Goal: Task Accomplishment & Management: Complete application form

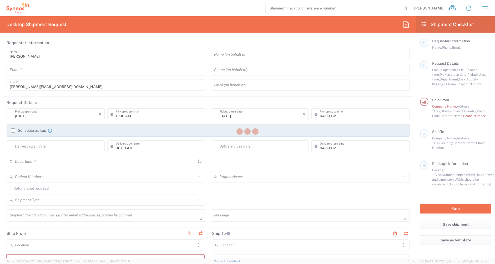
type input "North Carolina"
type input "United States"
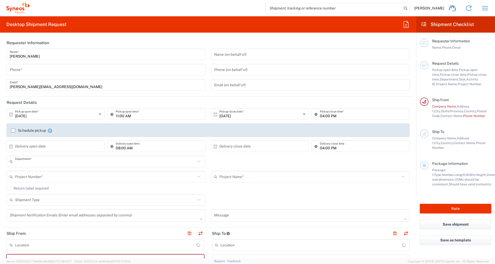
type input "8350"
type input "Syneos Health, LLC-Morrisville NC US"
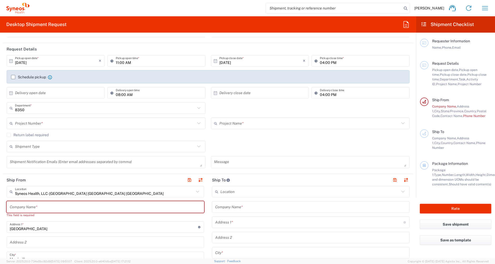
scroll to position [54, 0]
click at [125, 124] on input "text" at bounding box center [105, 122] width 180 height 9
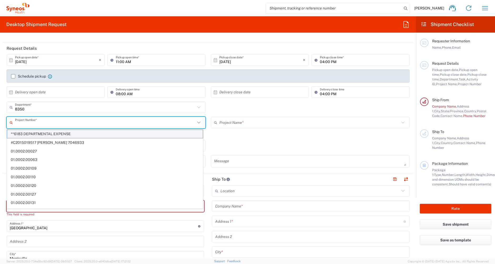
click at [101, 134] on span "**6183 DEPARTMENTAL EXPENSE" at bounding box center [105, 134] width 196 height 8
type input "**6183 DEPARTMENTAL EXPENSE"
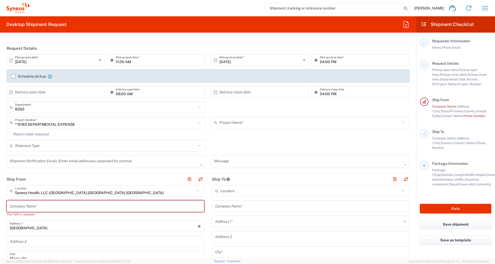
type input "6183"
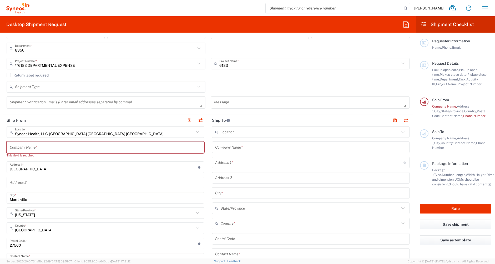
scroll to position [119, 0]
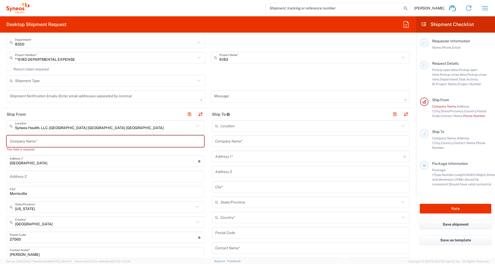
click at [78, 139] on input "text" at bounding box center [105, 141] width 191 height 9
click at [94, 127] on input "text" at bounding box center [104, 125] width 179 height 9
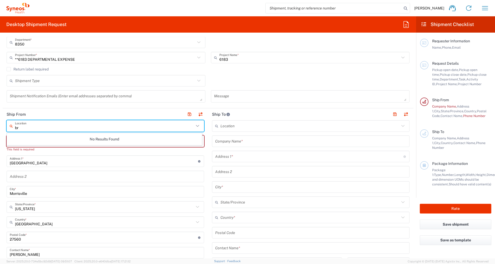
type input "b"
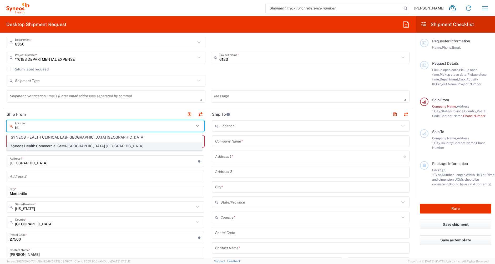
click at [80, 146] on span "Syneos Health Commercial Servi- NJ US" at bounding box center [104, 146] width 195 height 8
type input "Syneos Health Commercial Servi- NJ US"
type input "Syneos Health Commercial Services, LLC"
type input "200 Crossing Blvd"
type input "3rd Floor"
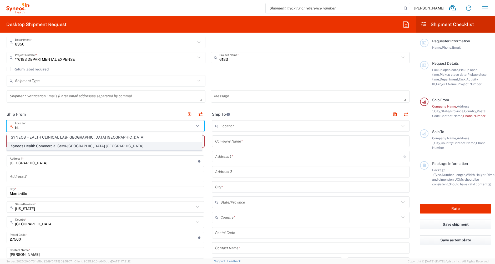
type input "Bridgewater"
type input "New Jersey"
type input "08807"
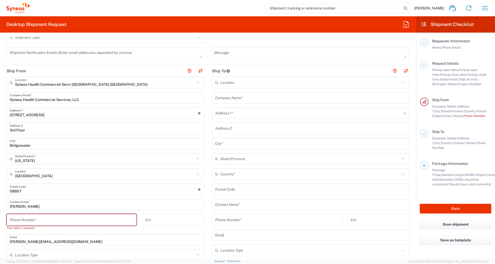
scroll to position [165, 0]
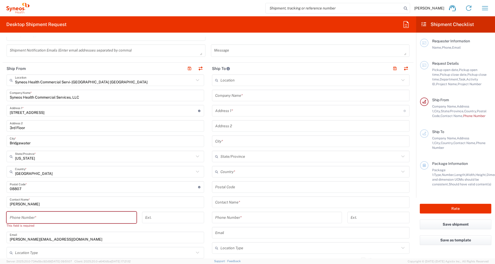
click at [94, 214] on input "tel" at bounding box center [72, 217] width 124 height 9
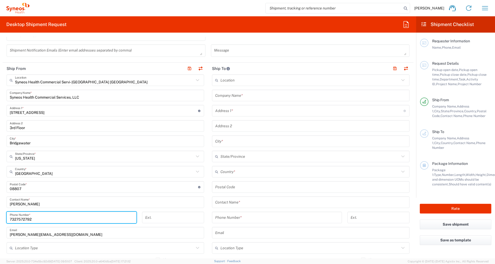
click at [116, 220] on input "7327572792" at bounding box center [72, 217] width 124 height 9
type input "7327572792"
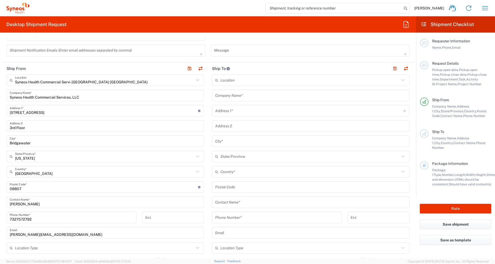
click at [113, 227] on div "steve.gesario@syneoshealth.com Email" at bounding box center [105, 233] width 197 height 12
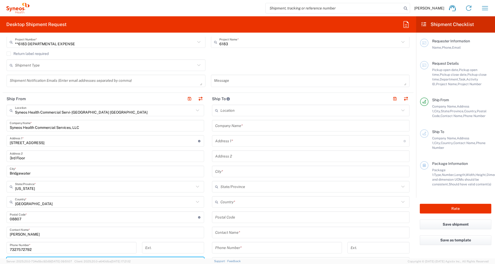
scroll to position [139, 0]
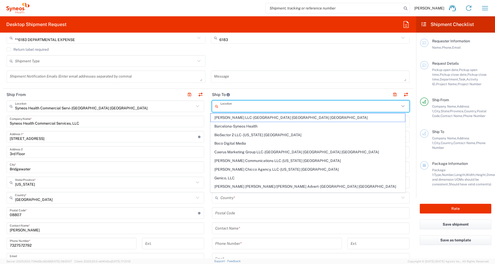
click at [242, 108] on input "text" at bounding box center [309, 106] width 179 height 9
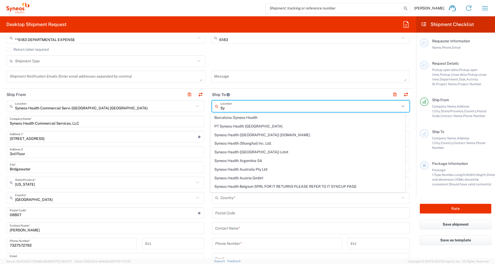
type input "S"
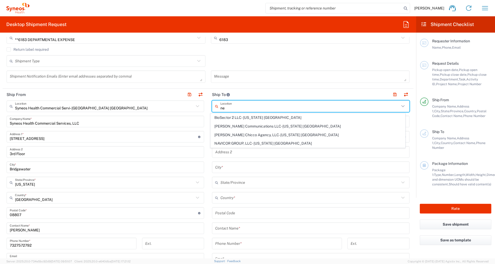
type input "n"
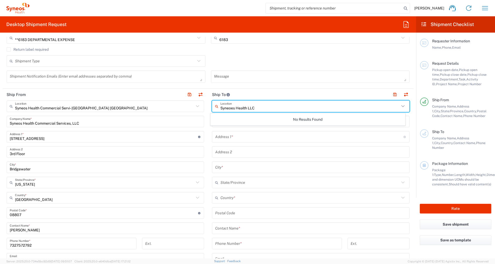
type input "Syneoes Health LLC"
click at [256, 94] on header "Ship To" at bounding box center [310, 95] width 205 height 12
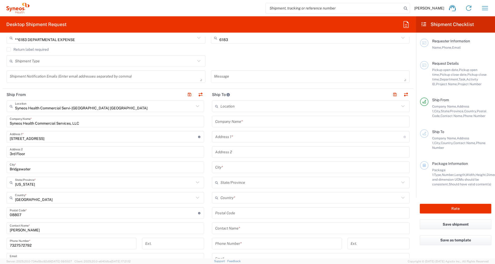
click at [252, 108] on input "text" at bounding box center [309, 106] width 179 height 9
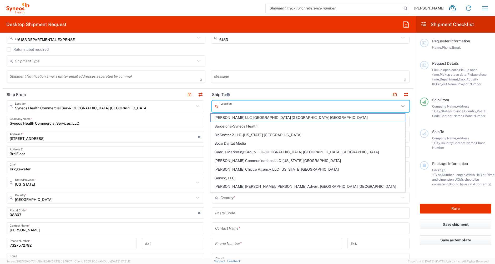
click at [259, 93] on header "Ship To" at bounding box center [310, 95] width 205 height 12
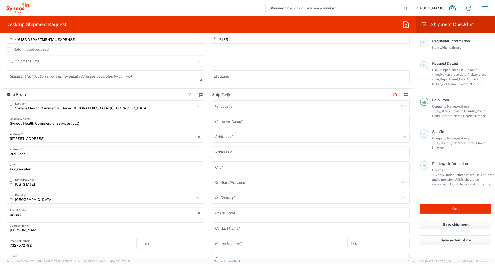
click at [248, 122] on input "text" at bounding box center [310, 121] width 191 height 9
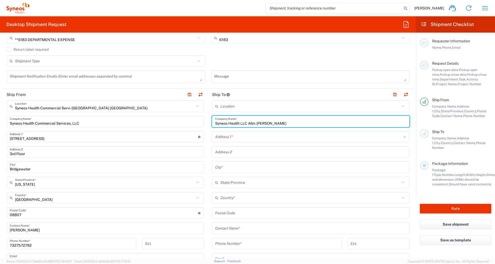
type input "Syneos Health LLC Attn: Jason Molina"
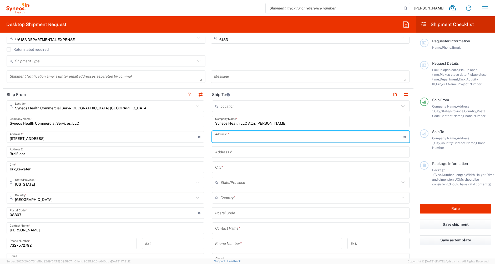
click at [249, 137] on input "text" at bounding box center [309, 136] width 188 height 9
type input "200 Vesey St. 40th Floor"
click at [238, 167] on input "text" at bounding box center [310, 167] width 191 height 9
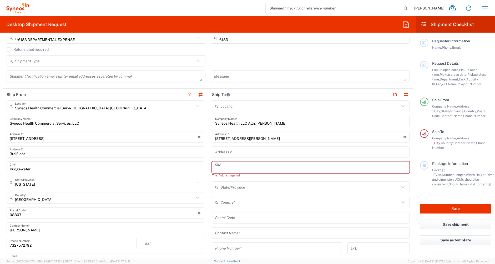
click at [243, 188] on input "text" at bounding box center [309, 187] width 179 height 9
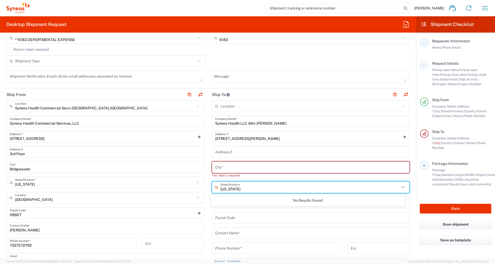
type input "New York"
click at [235, 210] on div "Location Addison Whitney LLC-Morrisvile NC US Barcelona-Syneos Health BioSector…" at bounding box center [310, 213] width 197 height 226
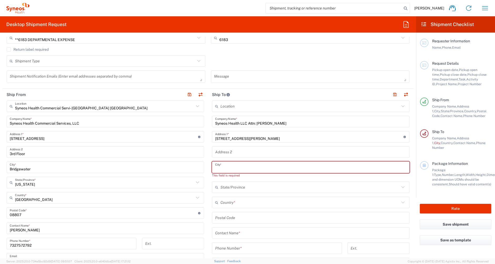
click at [233, 168] on input "text" at bounding box center [310, 167] width 191 height 9
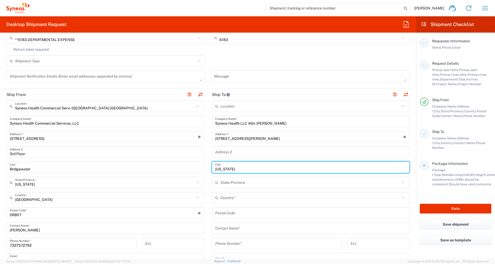
type input "New York"
click at [233, 181] on input "text" at bounding box center [309, 182] width 179 height 9
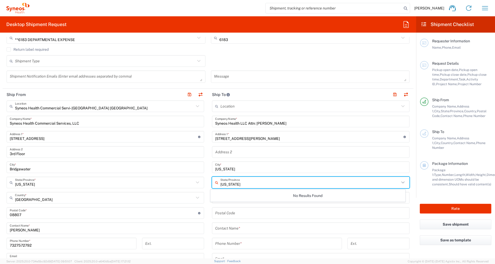
type input "New York"
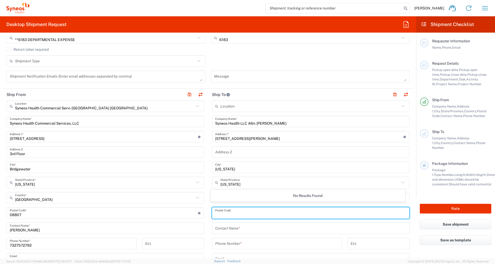
click at [228, 215] on input "undefined" at bounding box center [310, 212] width 191 height 9
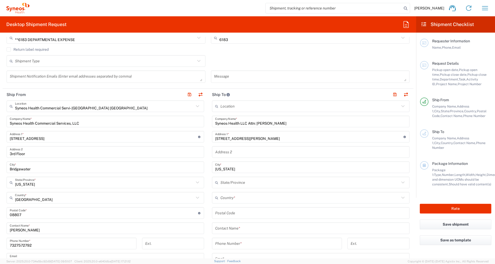
click at [208, 194] on main "Location Addison Whitney LLC-Morrisvile NC US Barcelona-Syneos Health BioSector…" at bounding box center [310, 210] width 205 height 221
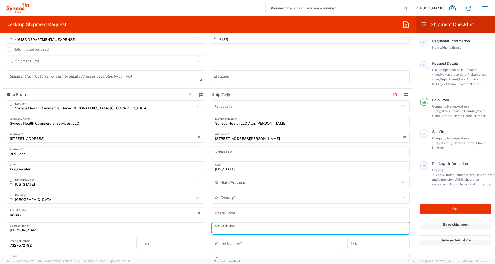
click at [237, 230] on input "text" at bounding box center [310, 228] width 191 height 9
type input "Jason Molina"
click at [239, 243] on input "tel" at bounding box center [277, 243] width 124 height 9
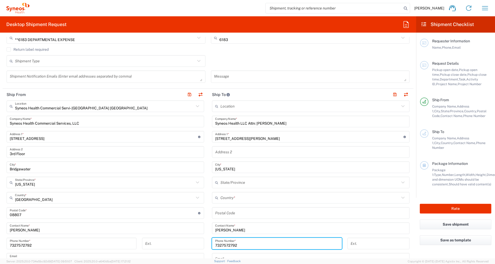
click at [244, 246] on input "7327572792" at bounding box center [277, 243] width 124 height 9
type input "7327572792"
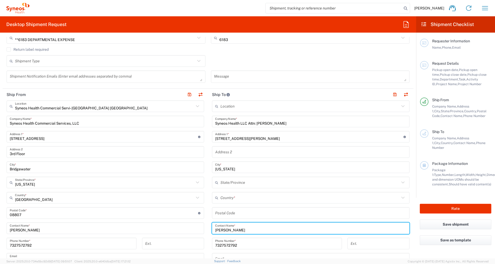
click at [315, 231] on input "Jason Molina" at bounding box center [310, 228] width 191 height 9
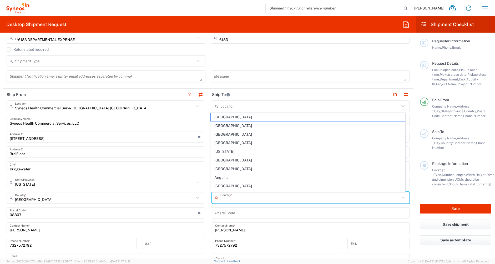
click at [249, 197] on input "text" at bounding box center [309, 197] width 179 height 9
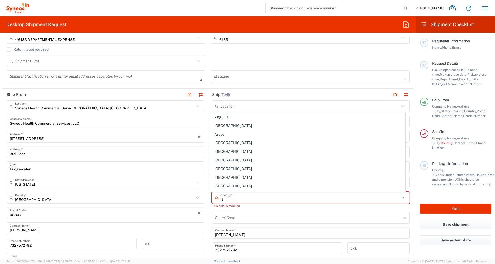
type input "United States"
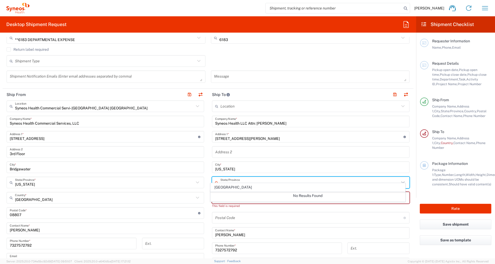
click at [233, 181] on input "text" at bounding box center [309, 182] width 179 height 9
type input "New"
click at [221, 201] on div "No Results Found" at bounding box center [307, 196] width 195 height 12
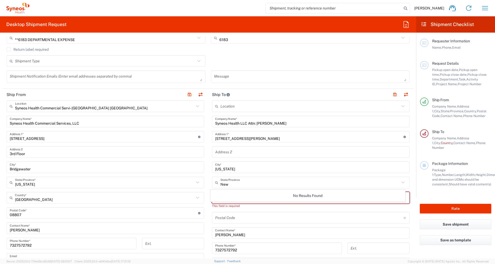
click at [247, 211] on div "Location Addison Whitney LLC-Morrisvile NC US Barcelona-Syneos Health BioSector…" at bounding box center [310, 213] width 197 height 226
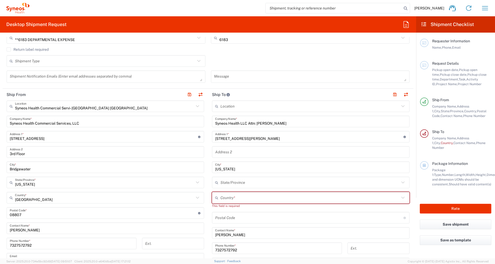
click at [239, 197] on input "text" at bounding box center [309, 197] width 179 height 9
type input "United States"
click at [215, 188] on span "United States" at bounding box center [308, 187] width 195 height 8
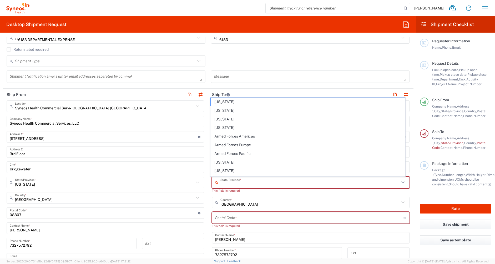
click at [233, 184] on input "text" at bounding box center [309, 182] width 179 height 9
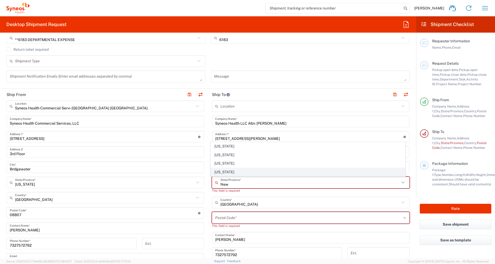
click at [221, 171] on span "New York" at bounding box center [308, 172] width 195 height 8
type input "New York"
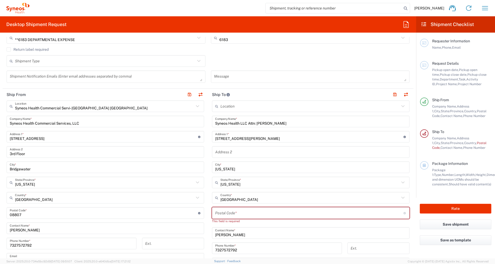
click at [236, 212] on input "undefined" at bounding box center [309, 212] width 188 height 9
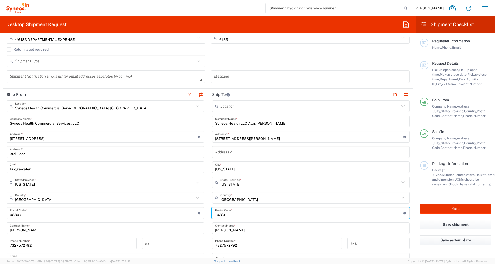
type input "10281"
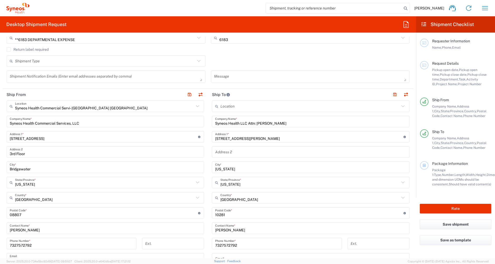
click at [260, 189] on div "Location Addison Whitney LLC-Morrisvile NC US Barcelona-Syneos Health BioSector…" at bounding box center [310, 210] width 197 height 221
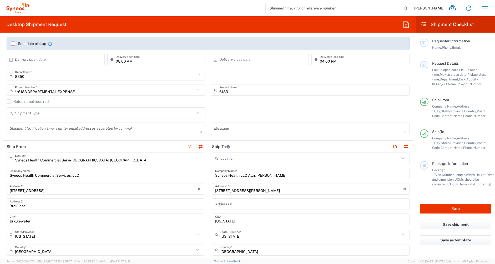
scroll to position [0, 0]
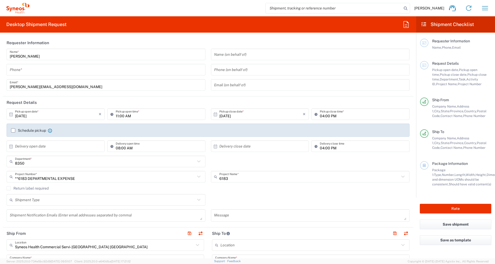
click at [95, 70] on input "tel" at bounding box center [106, 69] width 192 height 9
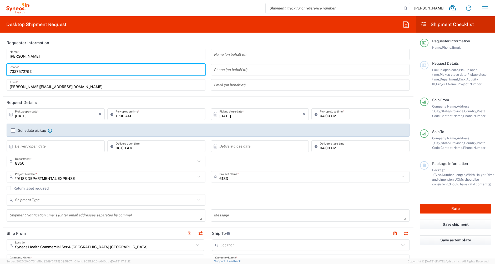
type input "7327572792"
click at [154, 81] on input "steve.gesario@syneoshealth.com" at bounding box center [106, 84] width 192 height 9
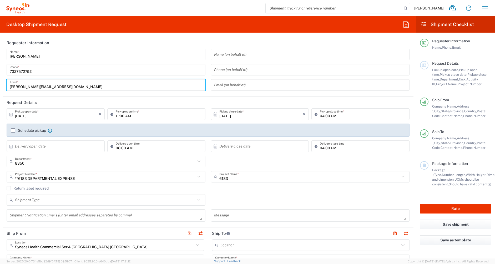
click at [150, 98] on header "Request Details" at bounding box center [208, 102] width 411 height 12
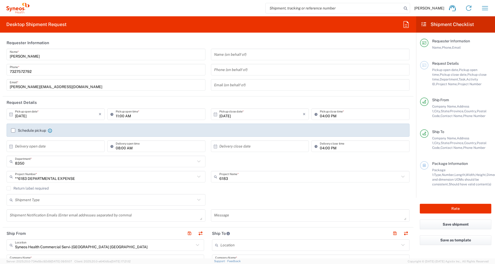
click at [249, 101] on header "Request Details" at bounding box center [208, 102] width 411 height 12
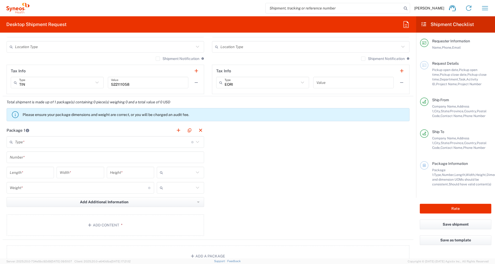
scroll to position [369, 0]
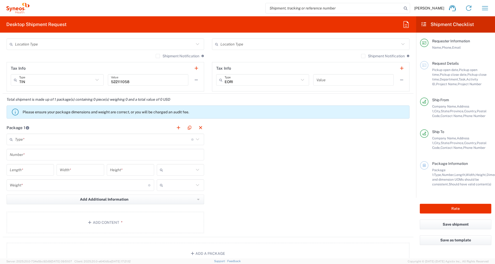
click at [84, 139] on input "text" at bounding box center [103, 139] width 176 height 9
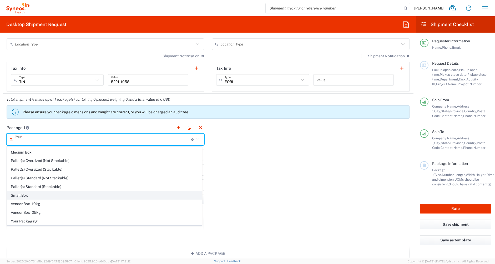
scroll to position [16, 0]
click at [39, 222] on span "Your Packaging" at bounding box center [104, 221] width 195 height 8
type input "Your Packaging"
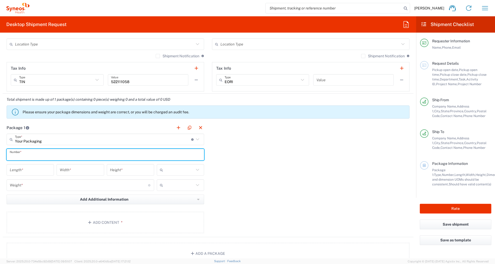
click at [43, 157] on input "text" at bounding box center [105, 154] width 191 height 9
type input "1"
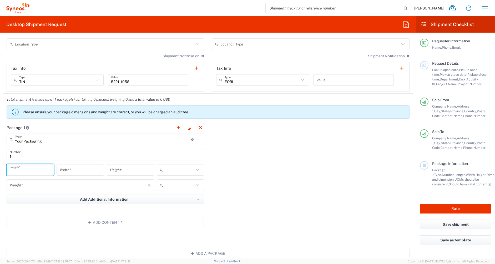
click at [40, 169] on input "number" at bounding box center [30, 169] width 41 height 9
type input "1"
click at [73, 170] on input "number" at bounding box center [80, 169] width 41 height 9
type input "1"
click at [114, 172] on input "number" at bounding box center [130, 169] width 41 height 9
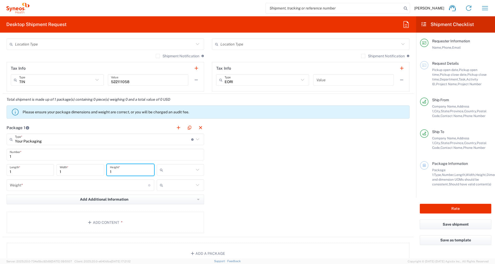
type input "1"
click at [103, 183] on input "number" at bounding box center [79, 185] width 138 height 9
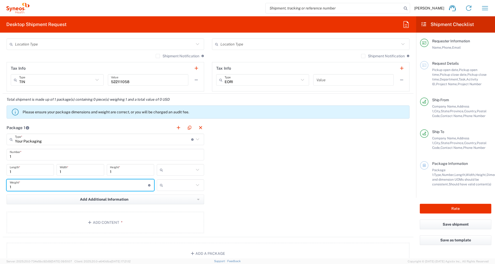
type input "1"
click at [175, 186] on input "text" at bounding box center [179, 185] width 29 height 8
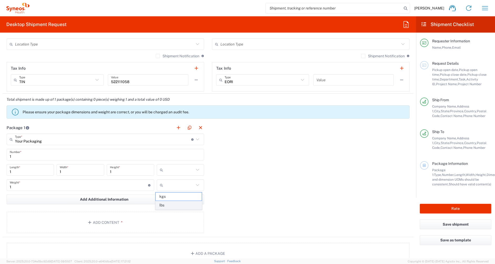
click at [180, 204] on span "lbs" at bounding box center [179, 205] width 46 height 8
type input "lbs"
click at [180, 171] on input "text" at bounding box center [179, 170] width 29 height 8
click at [174, 190] on span "ft" at bounding box center [179, 190] width 46 height 8
type input "ft"
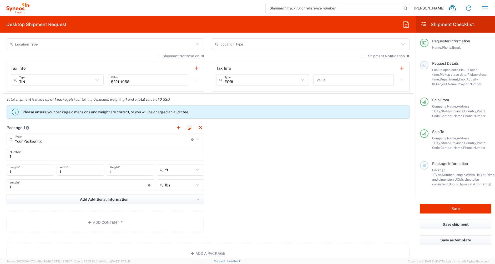
click at [118, 199] on span "Add Additional Information" at bounding box center [104, 199] width 48 height 5
click at [242, 203] on div "Package 1 Your Packaging Type * Material used to package goods Envelope Large B…" at bounding box center [208, 179] width 411 height 115
click at [109, 222] on button "Add Content *" at bounding box center [105, 223] width 197 height 22
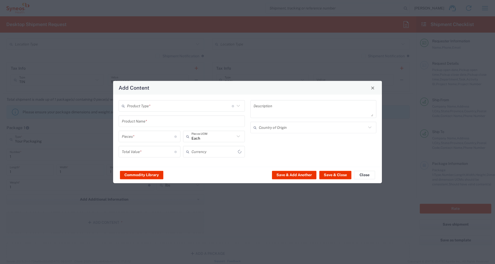
type input "US Dollar"
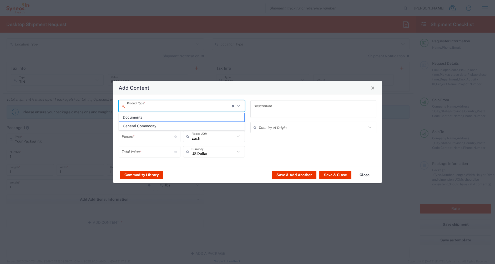
click at [172, 106] on input "text" at bounding box center [179, 105] width 105 height 9
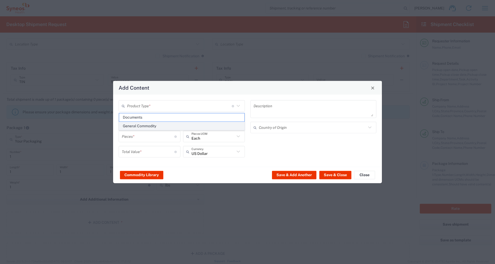
click at [163, 125] on span "General Commodity" at bounding box center [181, 126] width 125 height 8
type input "General Commodity"
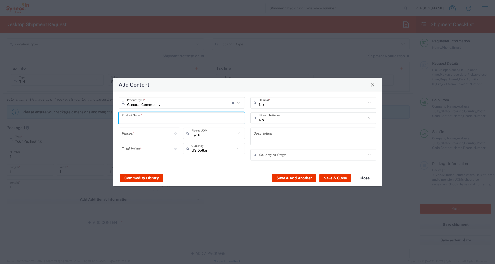
click at [153, 119] on input "text" at bounding box center [182, 117] width 120 height 9
type input "Remote"
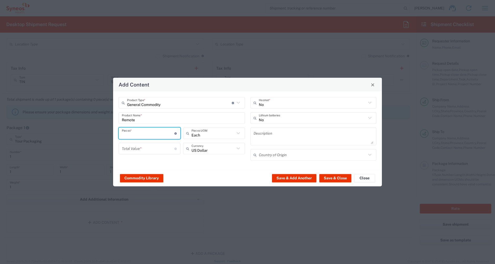
click at [147, 131] on input "number" at bounding box center [148, 133] width 53 height 9
type input "1"
click at [152, 149] on input "number" at bounding box center [148, 148] width 53 height 9
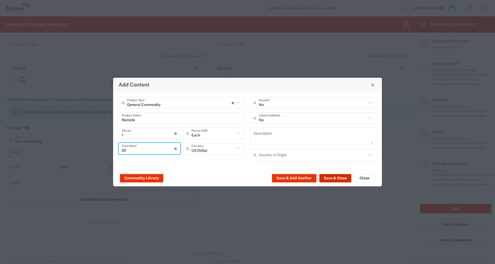
type input "20"
click at [331, 177] on button "Save & Close" at bounding box center [335, 178] width 32 height 8
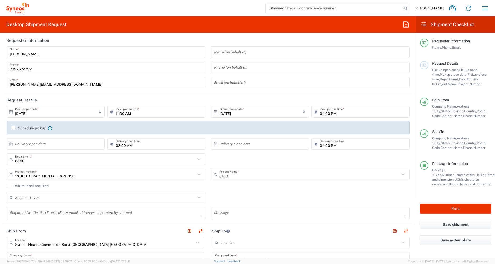
scroll to position [0, 0]
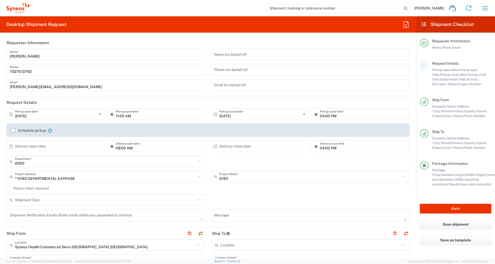
click at [347, 115] on input "04:00 PM" at bounding box center [363, 114] width 86 height 9
click at [328, 102] on header "Request Details" at bounding box center [208, 102] width 411 height 12
click at [445, 209] on button "Rate" at bounding box center [456, 209] width 72 height 10
type input "**6183 DEPARTMENTAL EXPENSE"
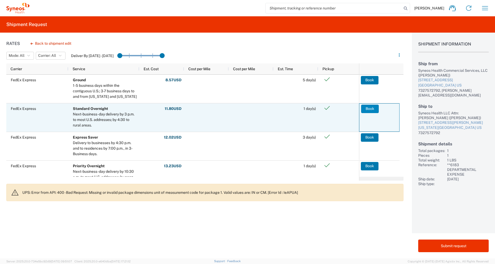
click at [369, 110] on button "Book" at bounding box center [370, 109] width 18 height 8
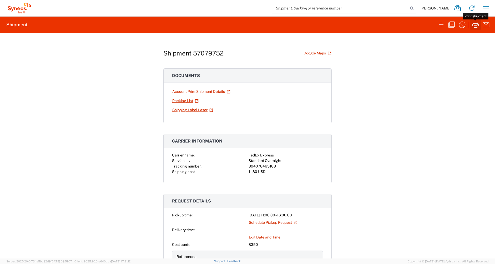
click at [475, 26] on icon "button" at bounding box center [475, 25] width 8 height 8
